Goal: Complete application form

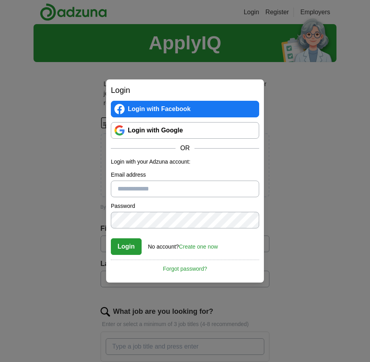
click at [191, 192] on input "Email address" at bounding box center [185, 188] width 148 height 17
click at [178, 127] on link "Login with Google" at bounding box center [185, 130] width 148 height 17
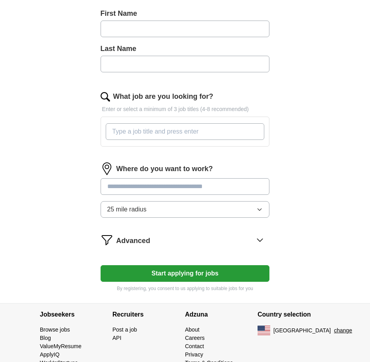
scroll to position [236, 0]
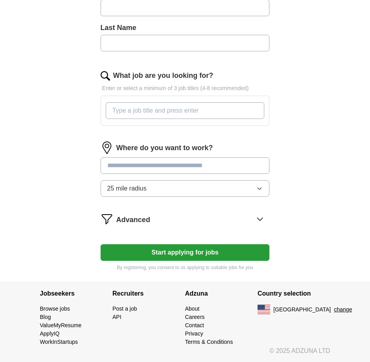
click at [167, 109] on input "What job are you looking for?" at bounding box center [185, 110] width 159 height 17
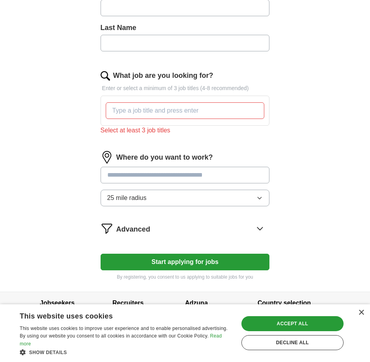
click at [132, 116] on input "What job are you looking for?" at bounding box center [185, 110] width 159 height 17
paste input "Public Health Manager"
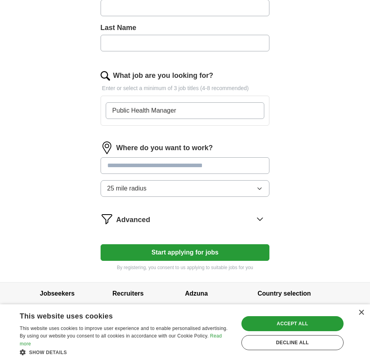
type input "Public Health Manager"
click at [167, 139] on form "Upload a resume Drag and drop your resume or Choose file By uploading your resu…" at bounding box center [185, 76] width 169 height 389
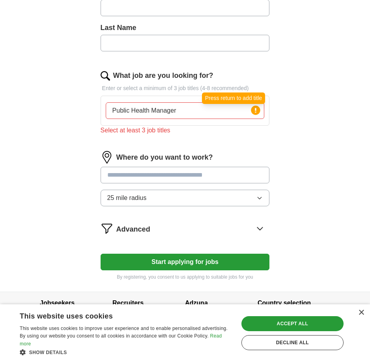
click at [255, 112] on circle at bounding box center [256, 109] width 9 height 9
click at [228, 111] on input "Public Health Manager" at bounding box center [185, 110] width 159 height 17
drag, startPoint x: 228, startPoint y: 111, endPoint x: 76, endPoint y: 111, distance: 152.4
click at [76, 111] on div "Let ApplyIQ do the hard work of searching and applying for jobs. Just tell us w…" at bounding box center [184, 62] width 227 height 459
click at [148, 131] on div "Select at least 3 job titles" at bounding box center [185, 130] width 169 height 9
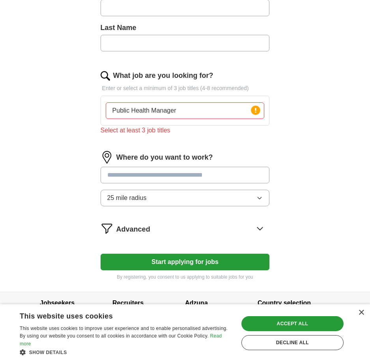
click at [170, 114] on input "Public Health Manager" at bounding box center [185, 110] width 159 height 17
click at [189, 115] on input "Public Health Manager" at bounding box center [185, 110] width 159 height 17
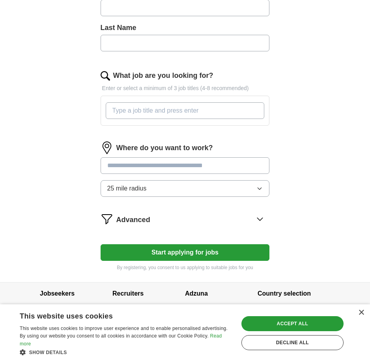
drag, startPoint x: 195, startPoint y: 126, endPoint x: 193, endPoint y: 115, distance: 11.3
click at [195, 125] on div "What job are you looking for? Enter or select a minimum of 3 job titles (4-8 re…" at bounding box center [185, 101] width 169 height 62
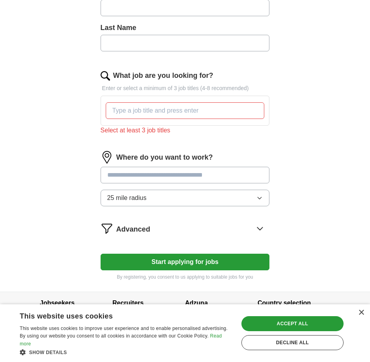
click at [192, 115] on input "What job are you looking for?" at bounding box center [185, 110] width 159 height 17
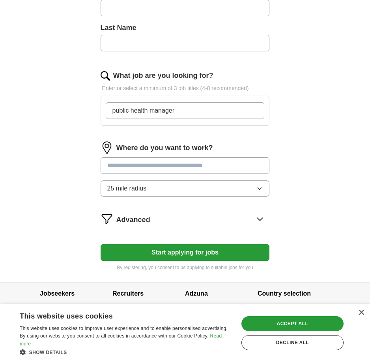
type input "public health manager"
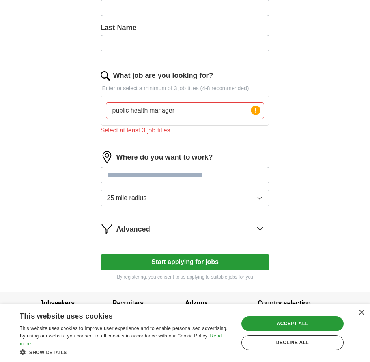
click at [186, 167] on input at bounding box center [185, 175] width 169 height 17
click at [178, 205] on button "25 mile radius" at bounding box center [185, 198] width 169 height 17
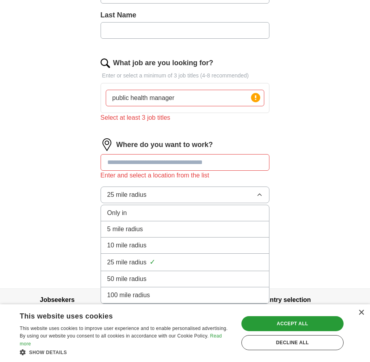
scroll to position [255, 0]
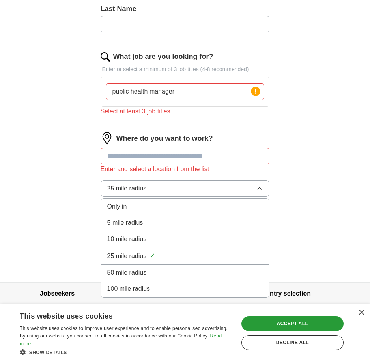
click at [222, 256] on div "25 mile radius ✓" at bounding box center [185, 255] width 156 height 11
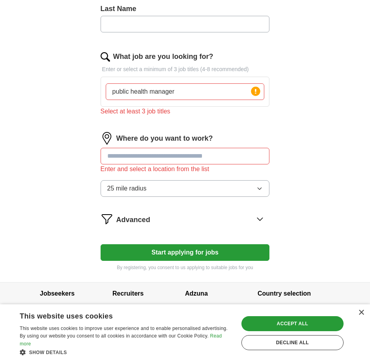
click at [248, 222] on div "Advanced" at bounding box center [193, 218] width 154 height 13
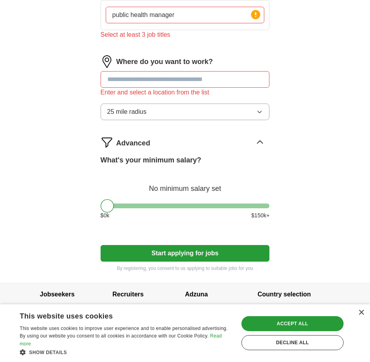
scroll to position [332, 0]
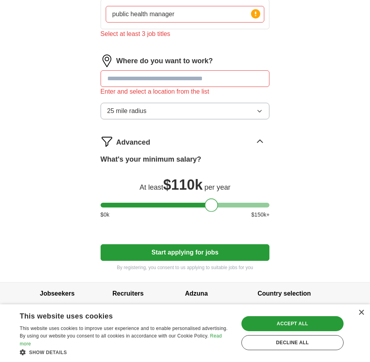
drag, startPoint x: 107, startPoint y: 207, endPoint x: 211, endPoint y: 206, distance: 104.3
click at [211, 206] on div at bounding box center [211, 204] width 13 height 13
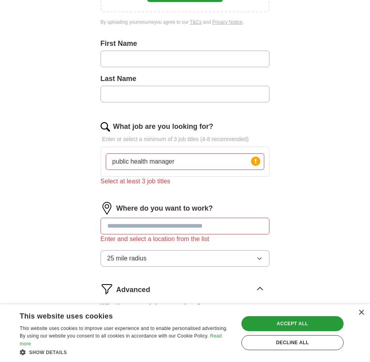
scroll to position [174, 0]
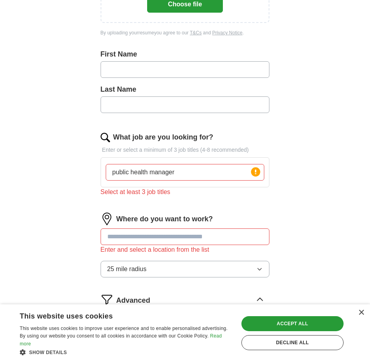
click at [161, 68] on input "text" at bounding box center [185, 69] width 169 height 17
type input "*****"
type input "**********"
click at [235, 167] on input "public health manager" at bounding box center [185, 172] width 159 height 17
click at [186, 177] on input "public health manager," at bounding box center [185, 172] width 159 height 17
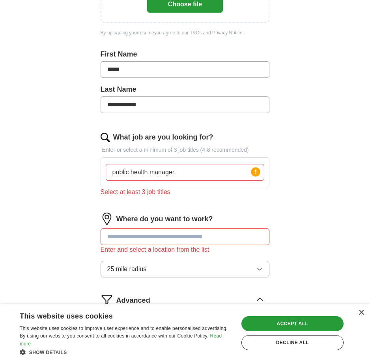
paste input "Health Program Director"
click at [245, 175] on input "public health manager, Health Program Director" at bounding box center [185, 172] width 159 height 17
paste input "Senior Public Health Advisor"
type input "public health manager, Health Program Director, Senior Public Health Advisor"
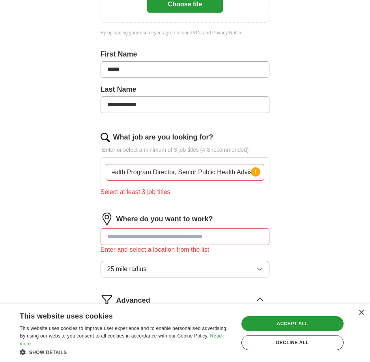
scroll to position [0, 0]
click at [270, 196] on div "**********" at bounding box center [184, 167] width 227 height 546
click at [235, 180] on div "public health manager, Health Program Director, Senior Public Health Advisor Pr…" at bounding box center [185, 172] width 162 height 23
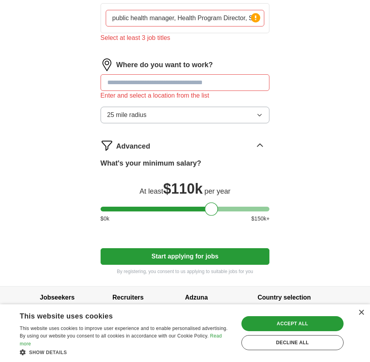
scroll to position [332, 0]
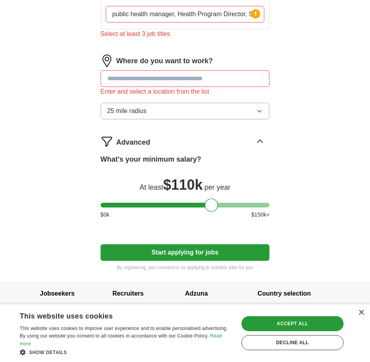
click at [162, 80] on input at bounding box center [185, 78] width 169 height 17
type input "**********"
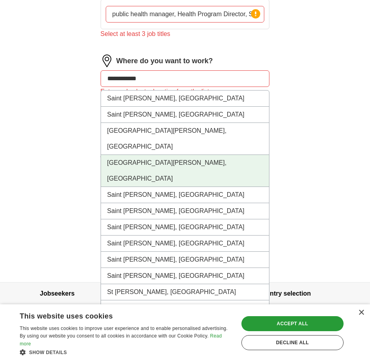
click at [153, 155] on li "[GEOGRAPHIC_DATA][PERSON_NAME], [GEOGRAPHIC_DATA]" at bounding box center [185, 171] width 169 height 32
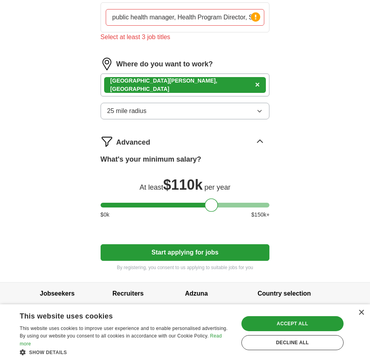
scroll to position [329, 0]
click at [197, 90] on div "Saint [PERSON_NAME], [GEOGRAPHIC_DATA] ×" at bounding box center [185, 84] width 169 height 23
click at [178, 79] on div "Saint [PERSON_NAME], [GEOGRAPHIC_DATA] ×" at bounding box center [185, 84] width 169 height 23
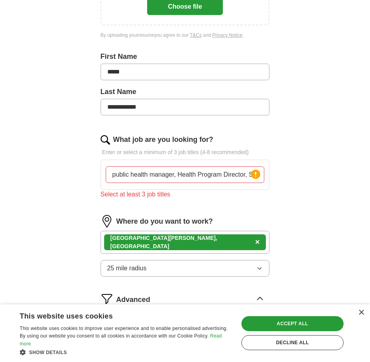
scroll to position [171, 0]
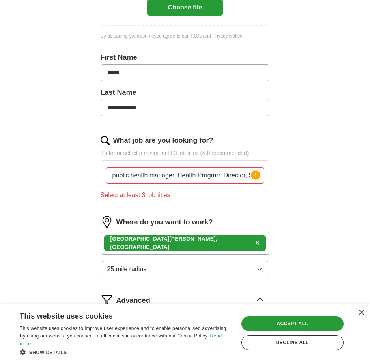
click at [222, 179] on input "public health manager, Health Program Director, Senior Public Health Advisor" at bounding box center [185, 175] width 159 height 17
drag, startPoint x: 174, startPoint y: 191, endPoint x: 160, endPoint y: 194, distance: 13.9
click at [173, 191] on div "Select at least 3 job titles" at bounding box center [185, 194] width 169 height 9
click at [156, 195] on div "Select at least 3 job titles" at bounding box center [185, 194] width 169 height 9
click at [256, 174] on icon at bounding box center [256, 175] width 2 height 5
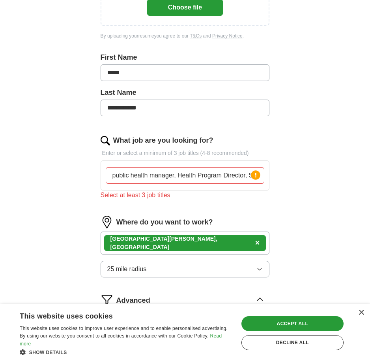
click at [229, 173] on input "public health manager, Health Program Director, Senior Public Health Advisor" at bounding box center [185, 175] width 159 height 17
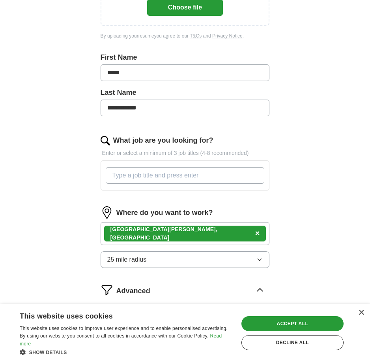
click at [260, 216] on div "Where do you want to work?" at bounding box center [185, 212] width 169 height 13
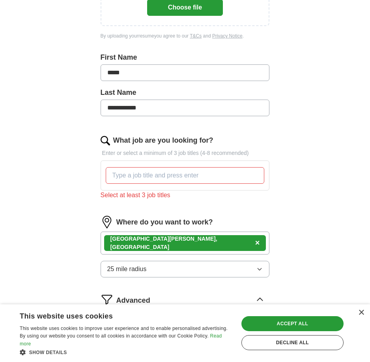
drag, startPoint x: 284, startPoint y: 210, endPoint x: 282, endPoint y: 171, distance: 39.6
click at [286, 207] on div "**********" at bounding box center [184, 168] width 227 height 543
click at [277, 129] on div "**********" at bounding box center [184, 168] width 227 height 543
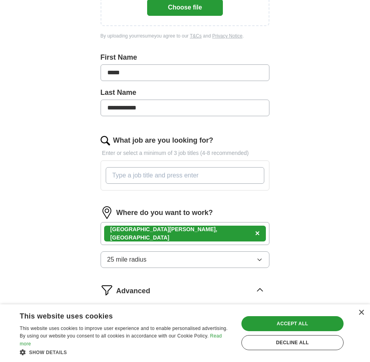
click at [194, 171] on input "What job are you looking for?" at bounding box center [185, 175] width 159 height 17
type input "Organ utilization specialist"
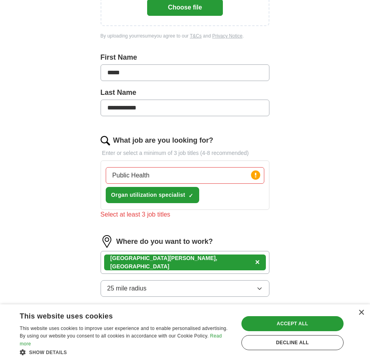
click at [154, 180] on input "Public Health" at bounding box center [185, 175] width 159 height 17
drag, startPoint x: 159, startPoint y: 175, endPoint x: 41, endPoint y: 177, distance: 117.7
click at [42, 177] on div "**********" at bounding box center [185, 156] width 303 height 606
paste input "Manager"
type input "Public Health Manager"
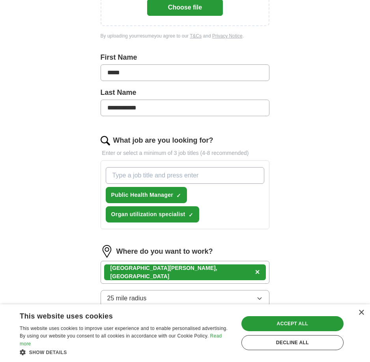
click at [206, 178] on input "What job are you looking for?" at bounding box center [185, 175] width 159 height 17
click at [0, 0] on span "×" at bounding box center [0, 0] width 0 height 0
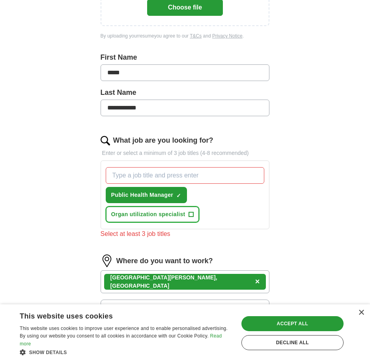
click at [190, 215] on span "+" at bounding box center [191, 214] width 5 height 6
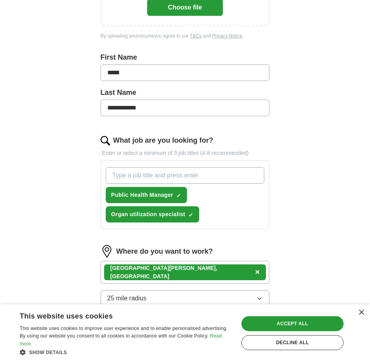
click at [128, 178] on input "What job are you looking for?" at bounding box center [185, 175] width 159 height 17
paste input "Senior Public Health Advisor"
type input "Senior Public Health Advisor"
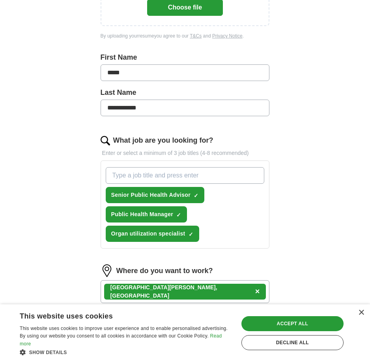
click at [119, 174] on input "What job are you looking for?" at bounding box center [185, 175] width 159 height 17
paste input "Global Health Program Manager"
type input "Global Health Program Manager"
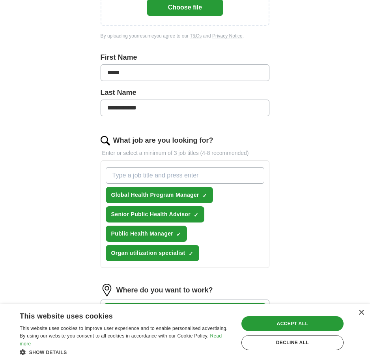
click at [157, 177] on input "What job are you looking for?" at bounding box center [185, 175] width 159 height 17
paste input "Director of Public Health Programs"
type input "Director of Public Health Programs"
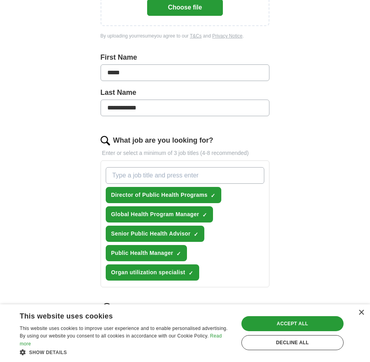
click at [215, 182] on input "What job are you looking for?" at bounding box center [185, 175] width 159 height 17
paste input "Population Health Manager"
type input "Population Health Manager"
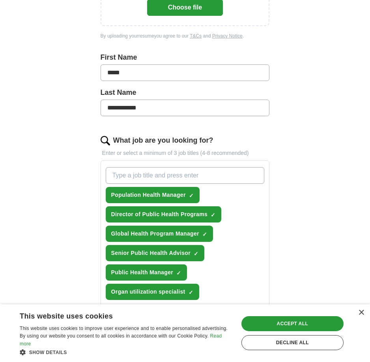
click at [192, 175] on input "What job are you looking for?" at bounding box center [185, 175] width 159 height 17
paste input "Health Program Director"
type input "Health Program Director"
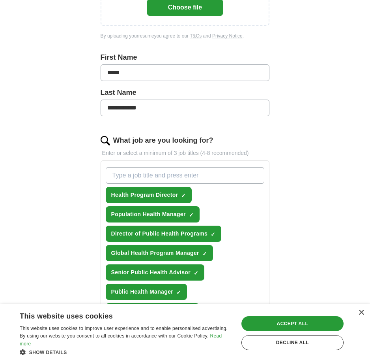
click at [133, 173] on input "What job are you looking for?" at bounding box center [185, 175] width 159 height 17
paste input "Health Policy Analyst (Senior/Lead)"
type input "Health Policy Analyst (Senior/Lead)"
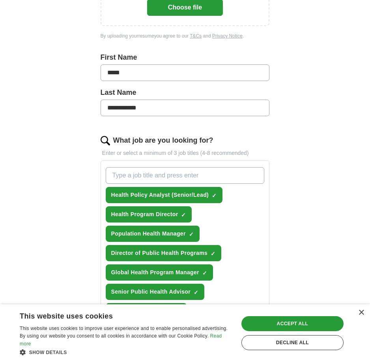
click at [139, 180] on input "What job are you looking for?" at bounding box center [185, 175] width 159 height 17
paste input "nior Program Manager – Public Health"
type input "nior Program Manager – Public Health"
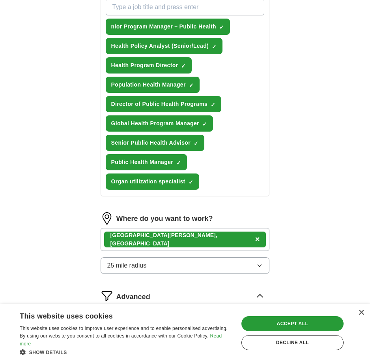
scroll to position [381, 0]
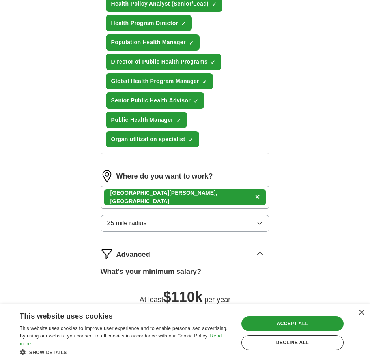
click at [189, 200] on div "Saint [PERSON_NAME], [GEOGRAPHIC_DATA] ×" at bounding box center [185, 197] width 169 height 23
click at [175, 219] on button "25 mile radius" at bounding box center [185, 223] width 169 height 17
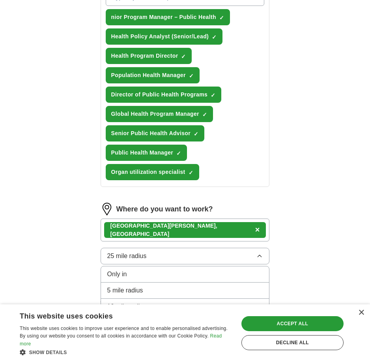
scroll to position [388, 0]
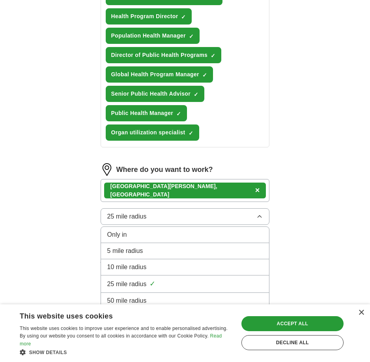
click at [192, 182] on div "Saint [PERSON_NAME], [GEOGRAPHIC_DATA] ×" at bounding box center [185, 190] width 169 height 23
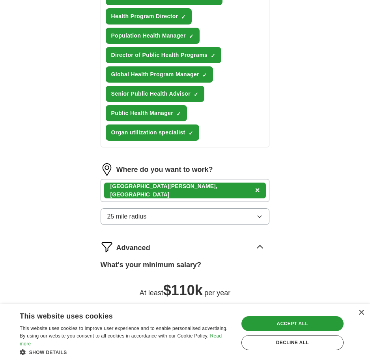
drag, startPoint x: 154, startPoint y: 191, endPoint x: 190, endPoint y: 191, distance: 36.3
click at [190, 191] on div "Saint [PERSON_NAME], [GEOGRAPHIC_DATA] ×" at bounding box center [185, 190] width 169 height 23
click at [157, 190] on div "Saint [PERSON_NAME], [GEOGRAPHIC_DATA] ×" at bounding box center [185, 190] width 162 height 16
click at [255, 190] on span "×" at bounding box center [257, 190] width 5 height 9
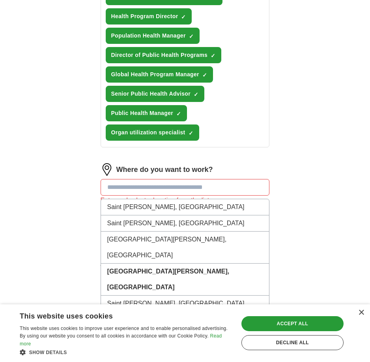
click at [150, 189] on input at bounding box center [185, 187] width 169 height 17
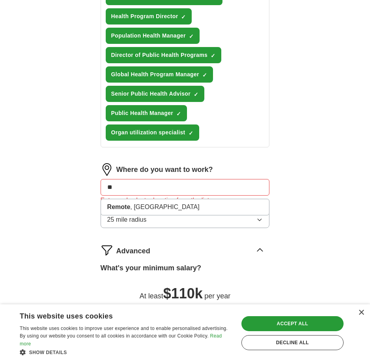
type input "*"
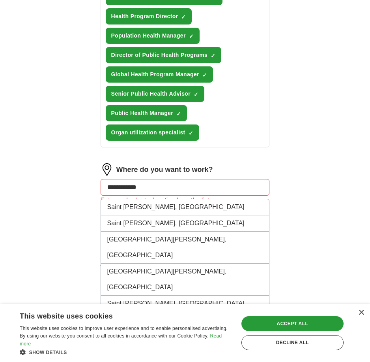
type input "**********"
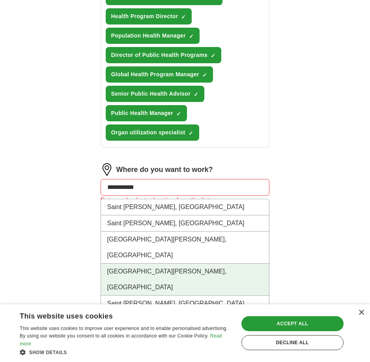
click at [157, 263] on li "[GEOGRAPHIC_DATA][PERSON_NAME], [GEOGRAPHIC_DATA]" at bounding box center [185, 279] width 169 height 32
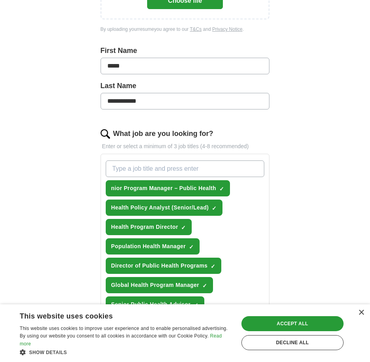
scroll to position [0, 0]
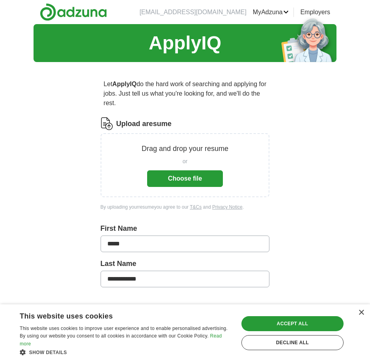
click at [158, 178] on button "Choose file" at bounding box center [185, 178] width 76 height 17
